Goal: Use online tool/utility: Utilize a website feature to perform a specific function

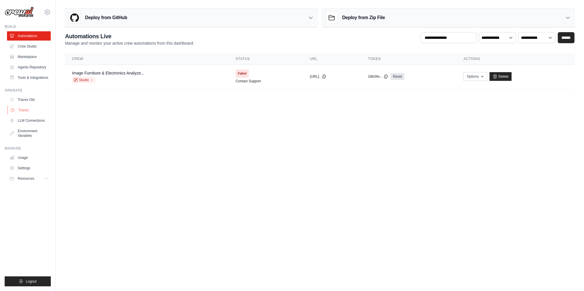
click at [19, 113] on link "Traces" at bounding box center [30, 110] width 44 height 9
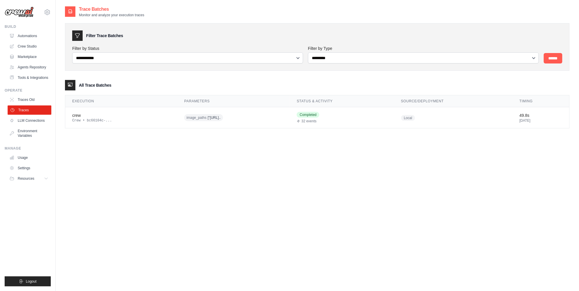
click at [32, 114] on link "Traces" at bounding box center [30, 110] width 44 height 9
click at [32, 104] on link "Traces Old" at bounding box center [30, 99] width 44 height 9
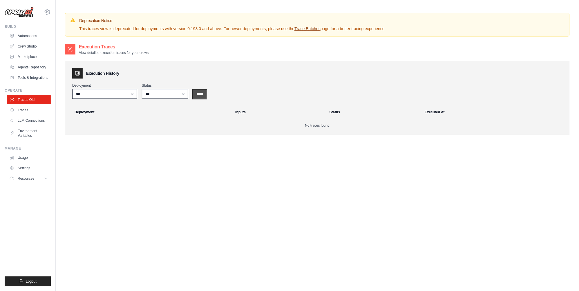
click at [203, 95] on input "*****" at bounding box center [200, 94] width 14 height 9
click at [203, 92] on input "*****" at bounding box center [200, 94] width 14 height 9
click at [25, 113] on link "Traces" at bounding box center [30, 110] width 44 height 9
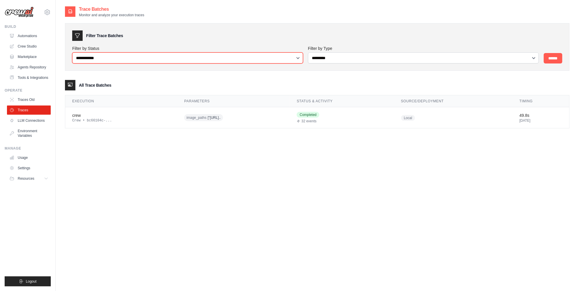
click at [209, 55] on select "**********" at bounding box center [187, 58] width 231 height 11
drag, startPoint x: 273, startPoint y: 58, endPoint x: 536, endPoint y: 63, distance: 262.6
click at [275, 58] on select "**********" at bounding box center [187, 58] width 231 height 11
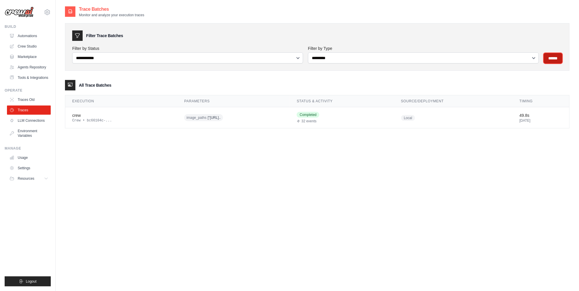
click at [553, 59] on input "******" at bounding box center [553, 58] width 19 height 10
click at [70, 95] on div "Execution Parameters Status & Activity Source/Deployment Timing crew Crew • bc6…" at bounding box center [317, 111] width 505 height 33
click at [83, 117] on div "crew" at bounding box center [121, 116] width 98 height 6
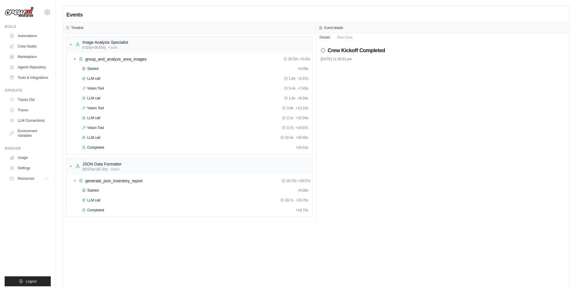
click at [13, 9] on img at bounding box center [19, 12] width 29 height 11
click at [16, 12] on img at bounding box center [19, 12] width 29 height 11
click at [25, 114] on link "Traces" at bounding box center [30, 110] width 44 height 9
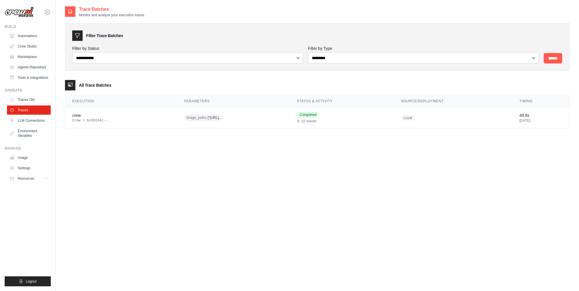
click at [25, 114] on link "Traces" at bounding box center [29, 110] width 44 height 9
click at [27, 37] on link "Automations" at bounding box center [30, 35] width 44 height 9
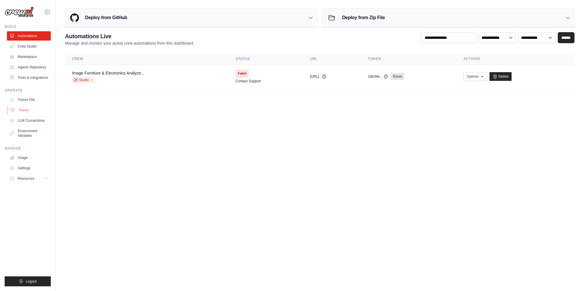
click at [22, 115] on link "Traces" at bounding box center [30, 110] width 44 height 9
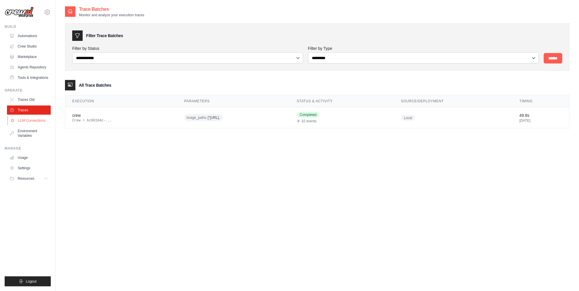
click at [23, 123] on link "LLM Connections" at bounding box center [30, 120] width 44 height 9
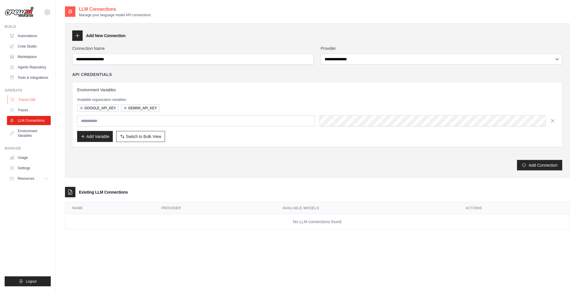
click at [34, 104] on link "Traces Old" at bounding box center [30, 99] width 44 height 9
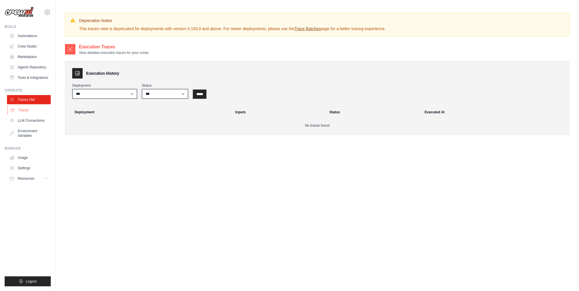
click at [31, 115] on link "Traces" at bounding box center [30, 110] width 44 height 9
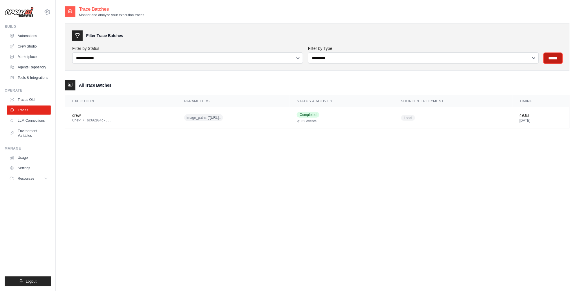
click at [552, 62] on input "******" at bounding box center [553, 58] width 19 height 10
click at [26, 140] on link "Environment Variables" at bounding box center [30, 133] width 44 height 14
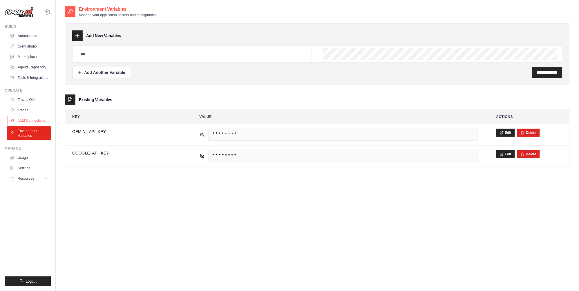
click at [34, 125] on link "LLM Connections" at bounding box center [30, 120] width 44 height 9
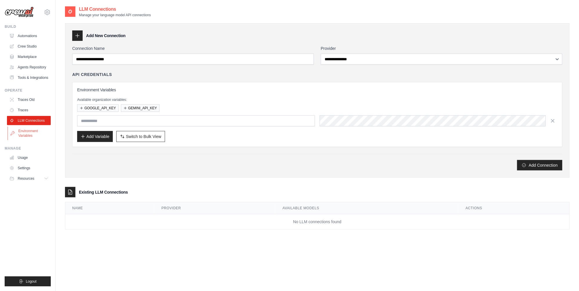
click at [26, 135] on link "Environment Variables" at bounding box center [30, 133] width 44 height 14
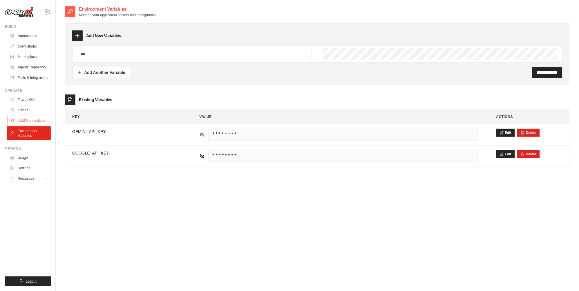
click at [33, 124] on link "LLM Connections" at bounding box center [30, 120] width 44 height 9
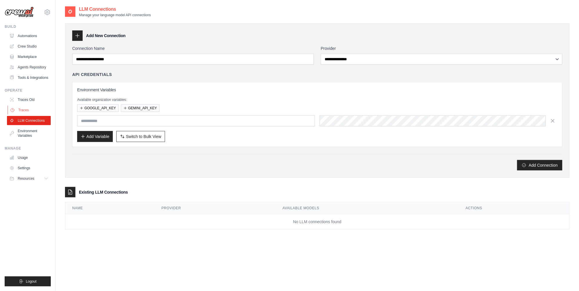
click at [32, 115] on link "Traces" at bounding box center [30, 110] width 44 height 9
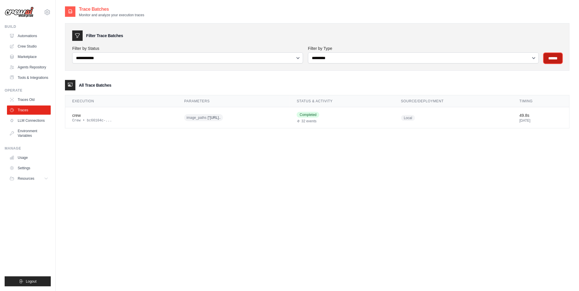
click at [555, 56] on input "******" at bounding box center [553, 58] width 19 height 10
click at [17, 102] on link "Traces Old" at bounding box center [30, 99] width 44 height 9
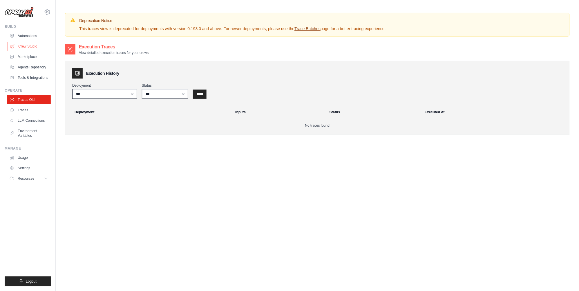
click at [30, 49] on link "Crew Studio" at bounding box center [30, 46] width 44 height 9
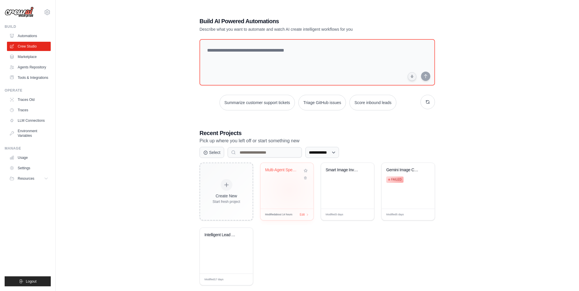
click at [289, 190] on div "Multi-Agent Specialist Chatbot" at bounding box center [287, 186] width 53 height 46
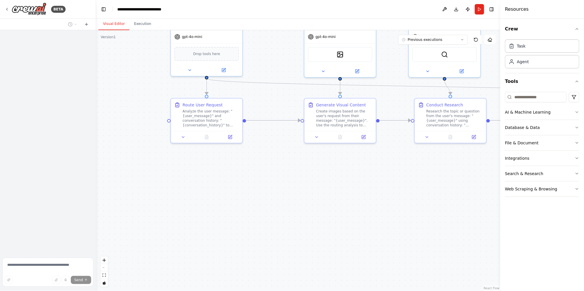
drag, startPoint x: 276, startPoint y: 185, endPoint x: 389, endPoint y: 207, distance: 115.0
click at [389, 207] on div ".deletable-edge-delete-btn { width: 20px; height: 20px; border: 0px solid #ffff…" at bounding box center [298, 160] width 404 height 261
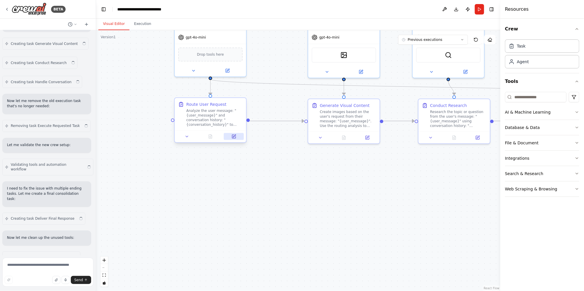
scroll to position [3157, 0]
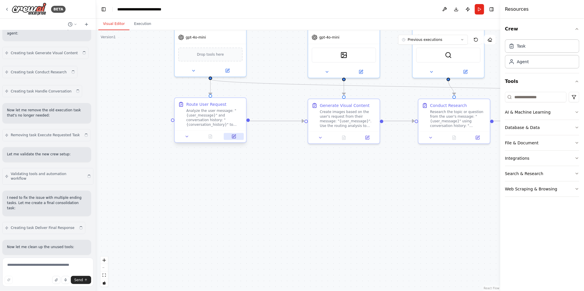
click at [236, 137] on icon at bounding box center [234, 136] width 5 height 5
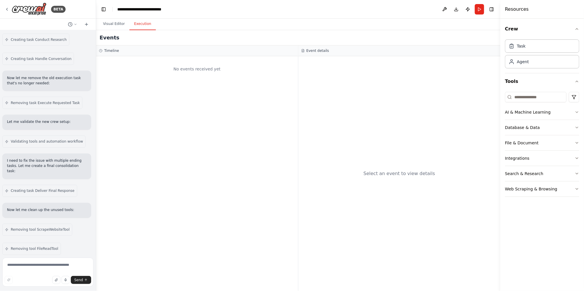
click at [144, 28] on button "Execution" at bounding box center [142, 24] width 26 height 12
click at [124, 24] on button "Visual Editor" at bounding box center [113, 24] width 31 height 12
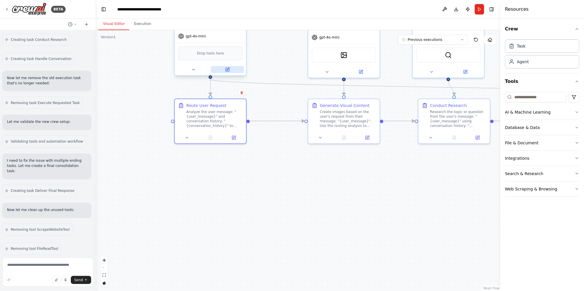
click at [229, 71] on button at bounding box center [227, 69] width 33 height 7
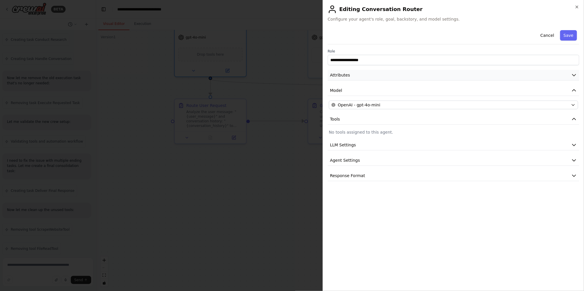
click at [353, 76] on button "Attributes" at bounding box center [454, 75] width 252 height 11
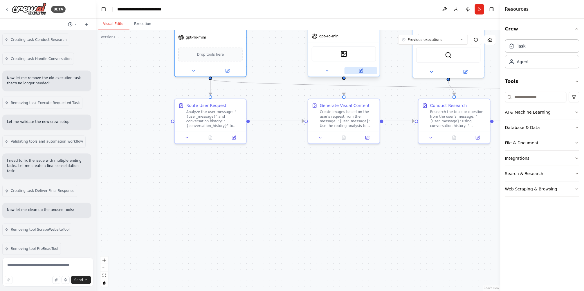
click at [354, 69] on button at bounding box center [360, 70] width 33 height 7
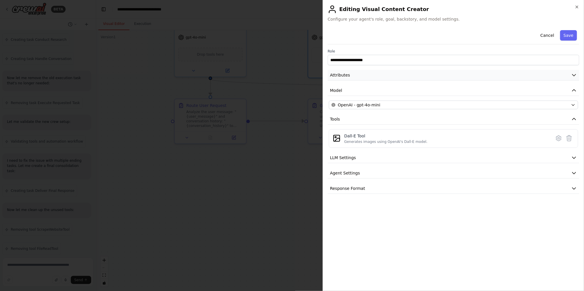
click at [374, 78] on button "Attributes" at bounding box center [454, 75] width 252 height 11
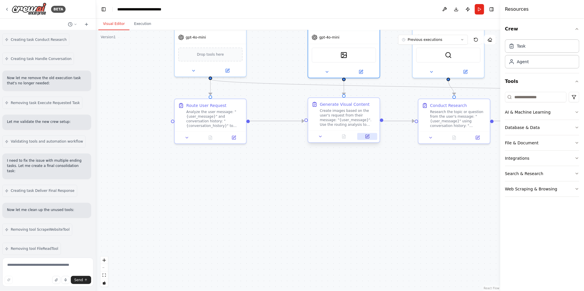
click at [370, 138] on button at bounding box center [367, 136] width 20 height 7
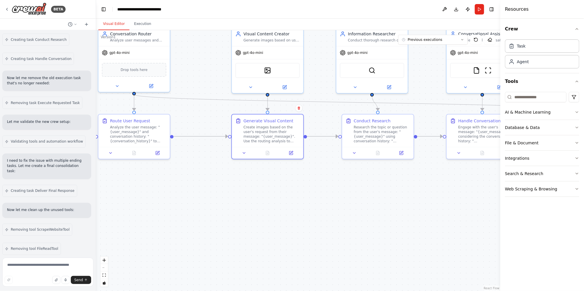
drag, startPoint x: 377, startPoint y: 182, endPoint x: 271, endPoint y: 204, distance: 107.5
click at [280, 203] on div ".deletable-edge-delete-btn { width: 20px; height: 20px; border: 0px solid #ffff…" at bounding box center [298, 160] width 404 height 261
click at [272, 204] on div ".deletable-edge-delete-btn { width: 20px; height: 20px; border: 0px solid #ffff…" at bounding box center [298, 160] width 404 height 261
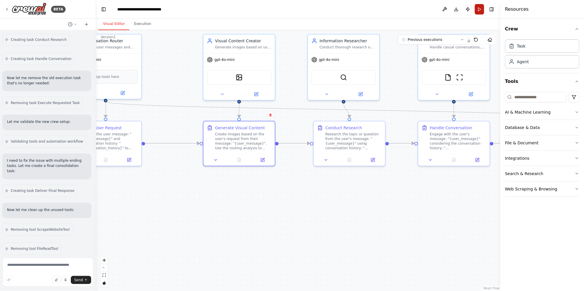
click at [478, 8] on button "Run" at bounding box center [479, 9] width 9 height 10
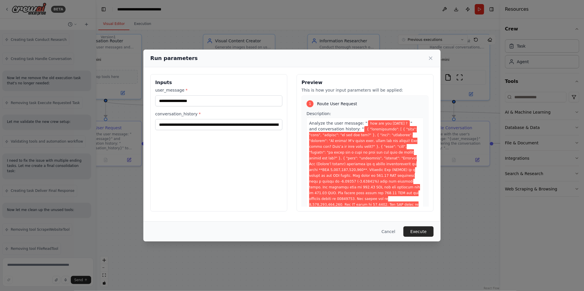
click at [413, 223] on div "Cancel Execute" at bounding box center [291, 232] width 297 height 20
click at [415, 227] on button "Execute" at bounding box center [418, 232] width 30 height 10
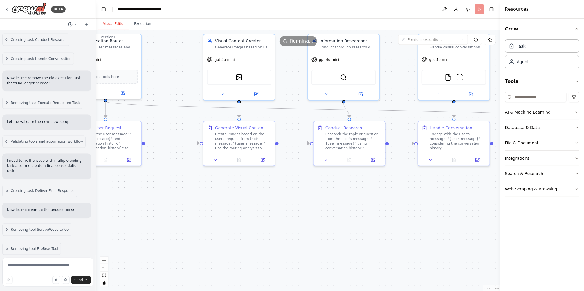
click at [123, 25] on button "Visual Editor" at bounding box center [113, 24] width 31 height 12
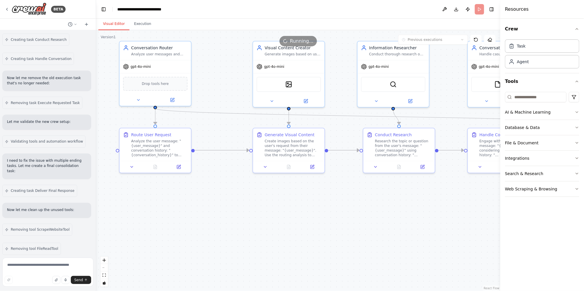
click at [205, 121] on div ".deletable-edge-delete-btn { width: 20px; height: 20px; border: 0px solid #ffff…" at bounding box center [298, 160] width 404 height 261
click at [177, 99] on button at bounding box center [172, 98] width 33 height 7
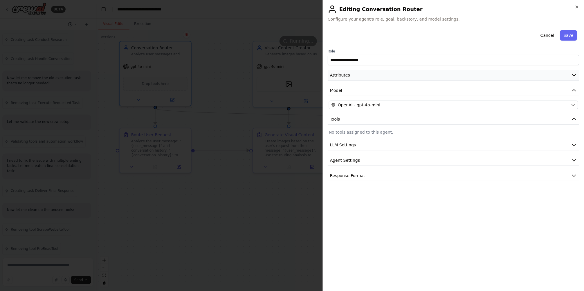
click at [383, 76] on button "Attributes" at bounding box center [454, 75] width 252 height 11
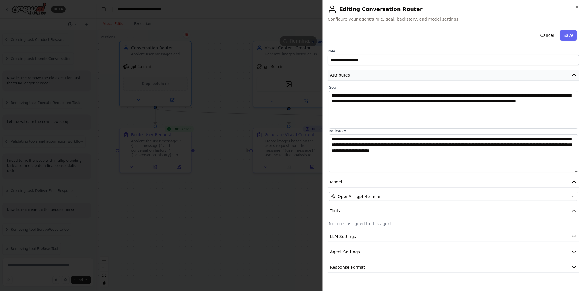
click at [383, 76] on button "Attributes" at bounding box center [454, 75] width 252 height 11
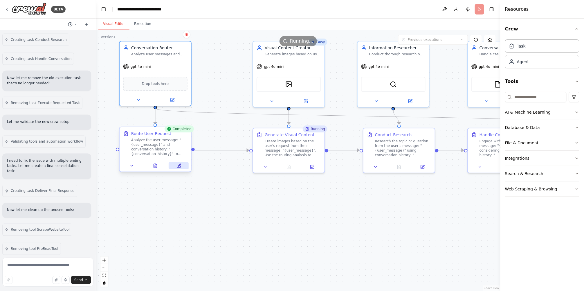
click at [180, 168] on icon at bounding box center [178, 166] width 5 height 5
click at [308, 100] on icon at bounding box center [305, 99] width 3 height 3
click at [308, 165] on button at bounding box center [312, 165] width 20 height 7
click at [138, 27] on button "Execution" at bounding box center [142, 24] width 26 height 12
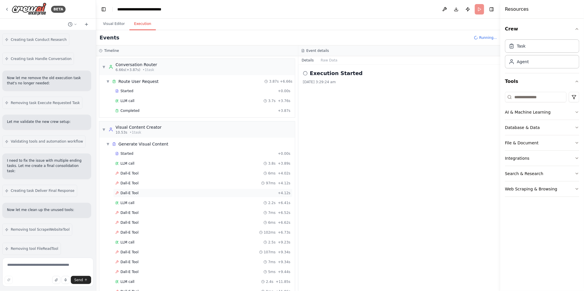
scroll to position [0, 0]
click at [154, 102] on div "LLM call 3.7s + 3.76s" at bounding box center [202, 101] width 175 height 5
click at [166, 95] on div "Started + 0.00s" at bounding box center [202, 91] width 179 height 9
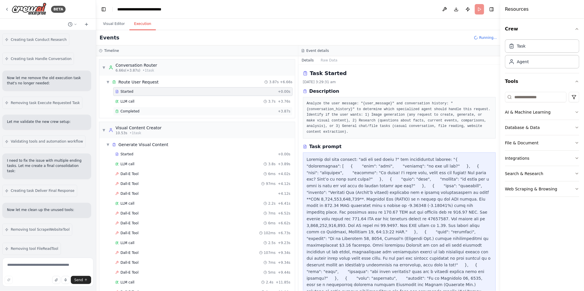
click at [171, 112] on div "Completed" at bounding box center [195, 111] width 160 height 5
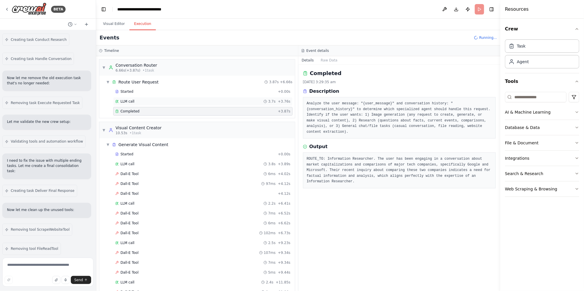
click at [175, 99] on div "LLM call 3.7s + 3.76s" at bounding box center [202, 101] width 179 height 9
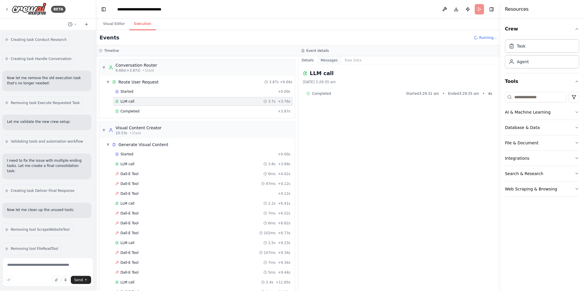
click at [331, 61] on button "Messages" at bounding box center [329, 60] width 24 height 8
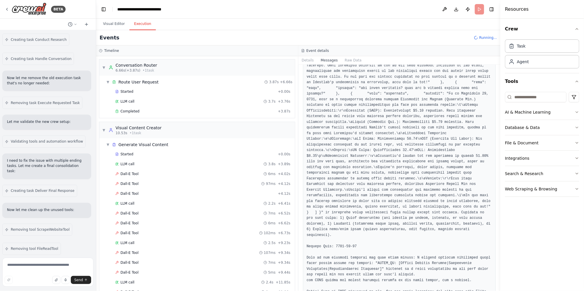
scroll to position [233, 0]
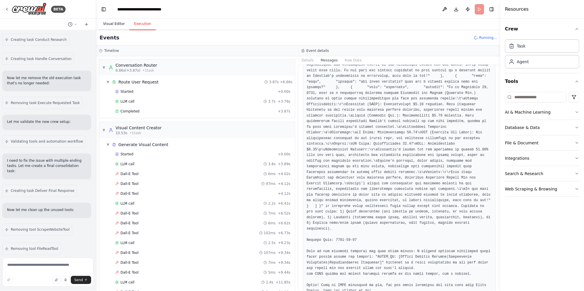
click at [101, 22] on button "Visual Editor" at bounding box center [113, 24] width 31 height 12
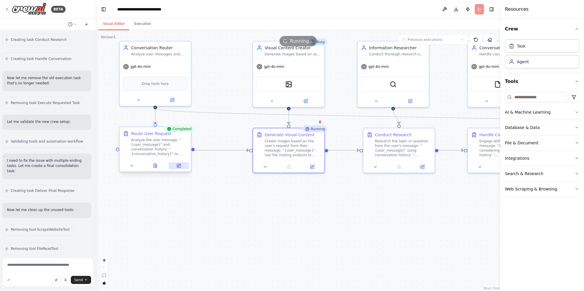
click at [176, 162] on button at bounding box center [179, 165] width 20 height 7
click at [172, 102] on div at bounding box center [155, 99] width 71 height 12
click at [173, 101] on button at bounding box center [172, 98] width 33 height 7
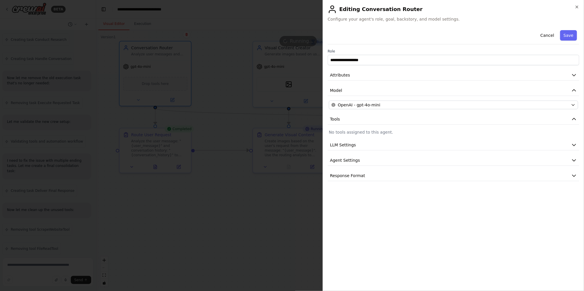
click at [382, 84] on div "**********" at bounding box center [454, 104] width 252 height 153
click at [380, 86] on button "Model" at bounding box center [454, 90] width 252 height 11
click at [387, 78] on button "Attributes" at bounding box center [454, 75] width 252 height 11
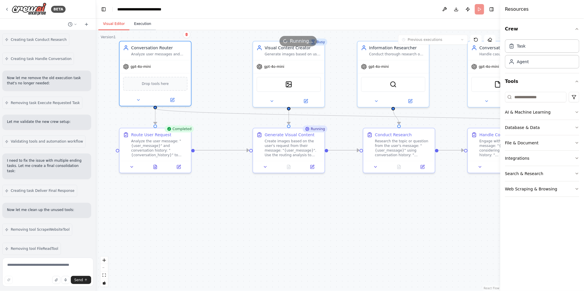
click at [146, 26] on button "Execution" at bounding box center [142, 24] width 26 height 12
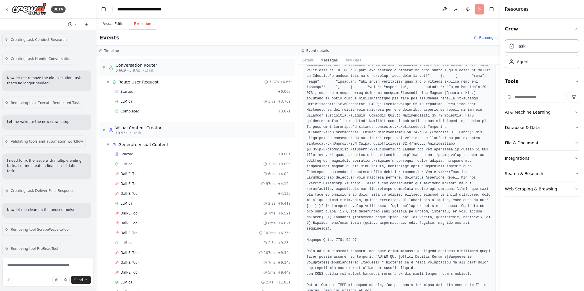
click at [112, 27] on button "Visual Editor" at bounding box center [113, 24] width 31 height 12
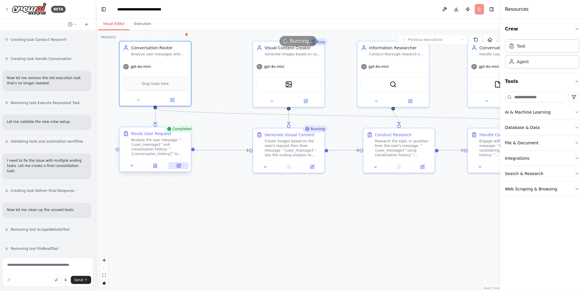
click at [182, 166] on button at bounding box center [179, 165] width 20 height 7
click at [315, 169] on button at bounding box center [312, 165] width 20 height 7
click at [142, 26] on button "Execution" at bounding box center [142, 24] width 26 height 12
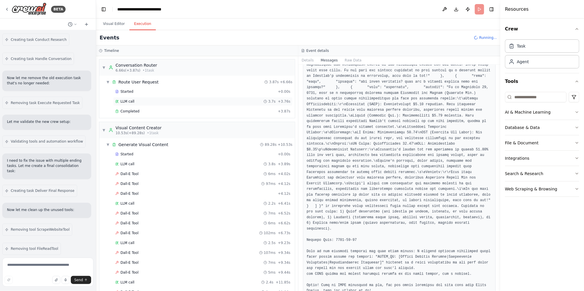
click at [151, 99] on div "LLM call 3.7s + 3.76s" at bounding box center [202, 101] width 175 height 5
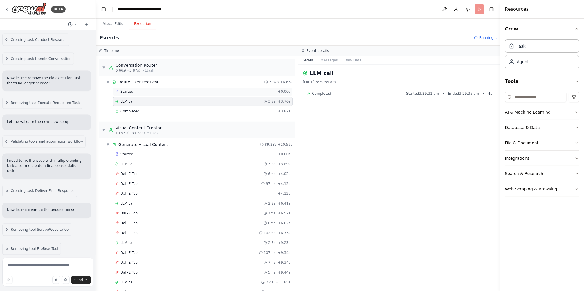
click at [155, 95] on div "Started + 0.00s" at bounding box center [202, 91] width 179 height 9
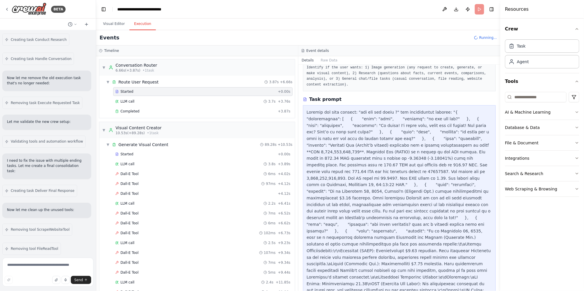
scroll to position [41, 0]
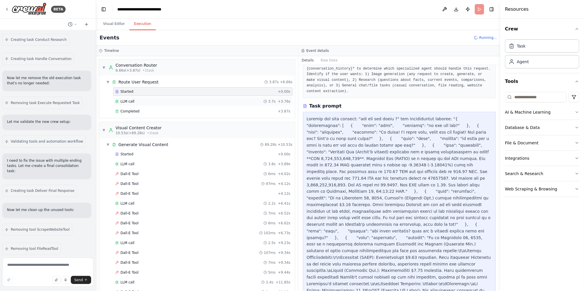
click at [201, 102] on div "LLM call 3.7s + 3.76s" at bounding box center [202, 101] width 175 height 5
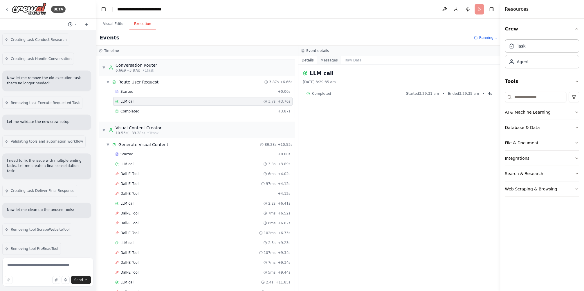
click at [333, 63] on button "Messages" at bounding box center [329, 60] width 24 height 8
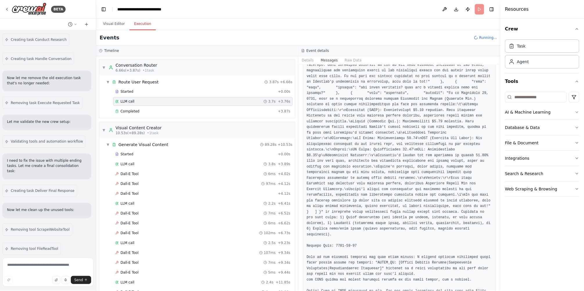
scroll to position [233, 0]
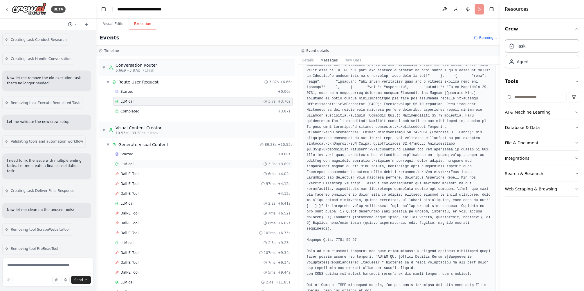
click at [144, 165] on div "LLM call 3.8s + 3.89s" at bounding box center [202, 164] width 175 height 5
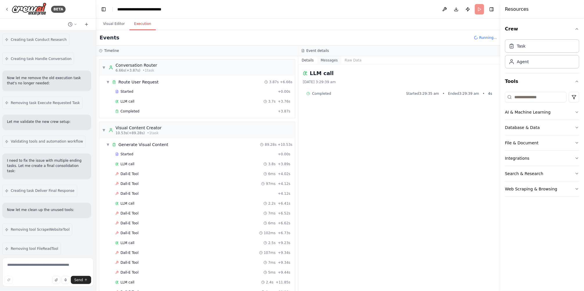
click at [324, 63] on button "Messages" at bounding box center [329, 60] width 24 height 8
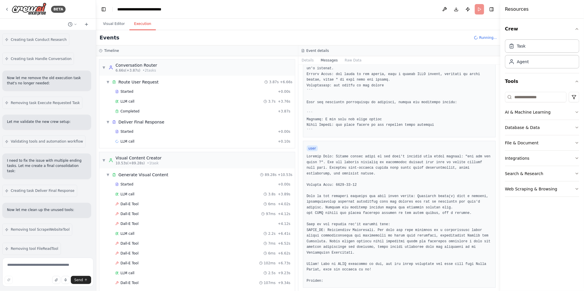
scroll to position [154, 0]
